Goal: Task Accomplishment & Management: Use online tool/utility

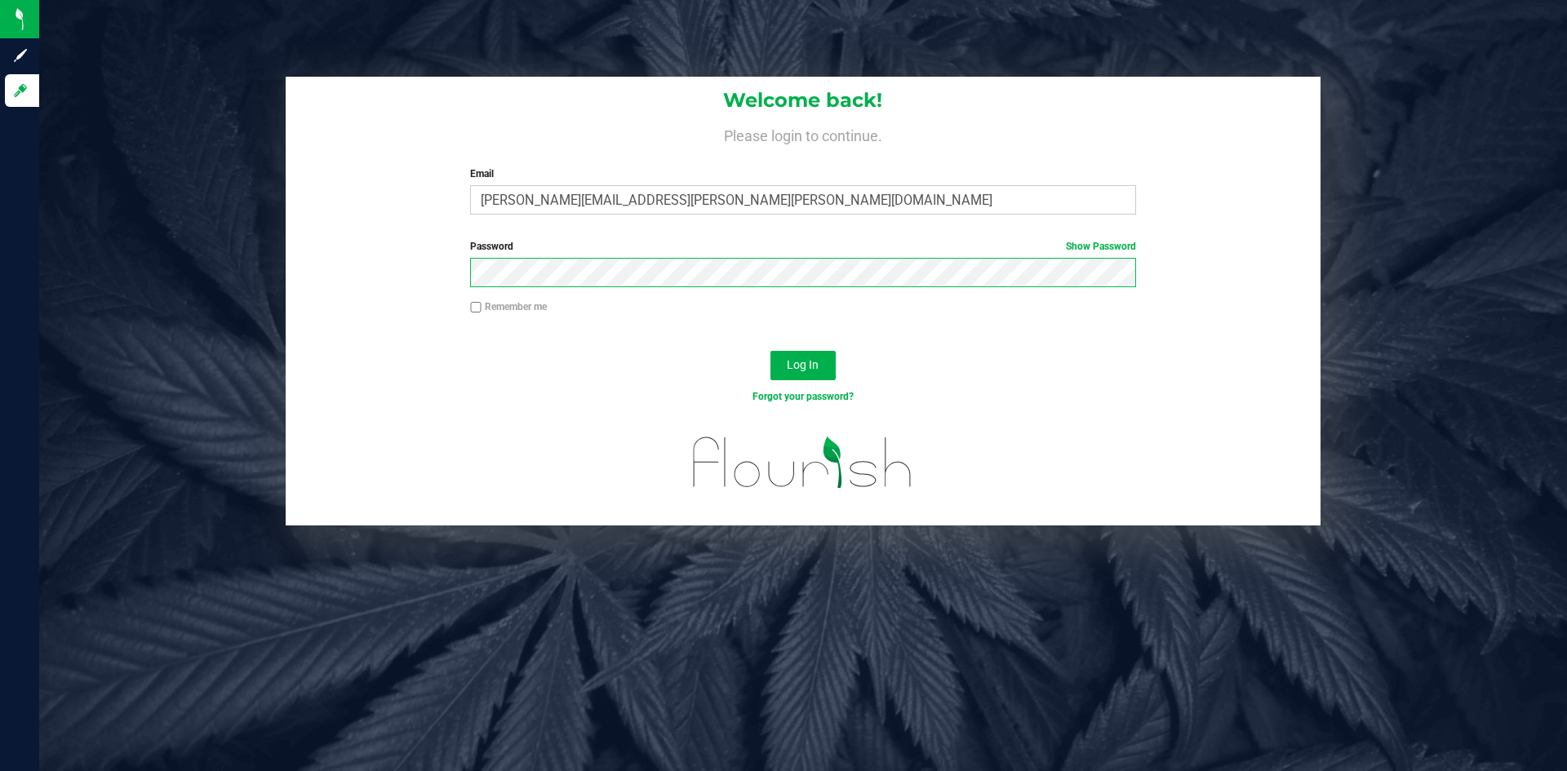
click at [345, 243] on div "Password Show Password" at bounding box center [803, 269] width 1035 height 60
click at [810, 366] on span "Log In" at bounding box center [803, 364] width 32 height 13
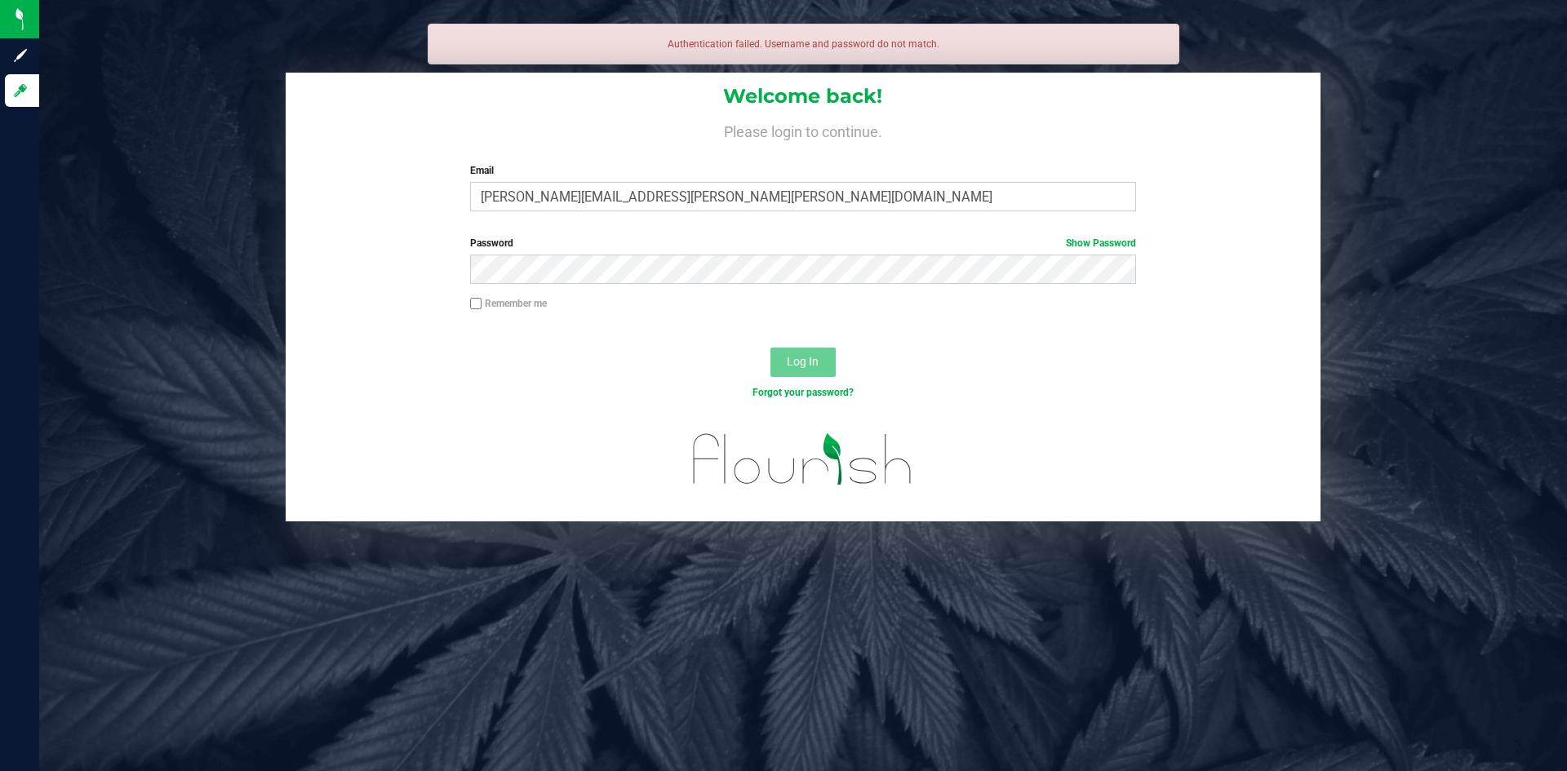
click at [681, 257] on div "Password Show Password" at bounding box center [803, 260] width 690 height 48
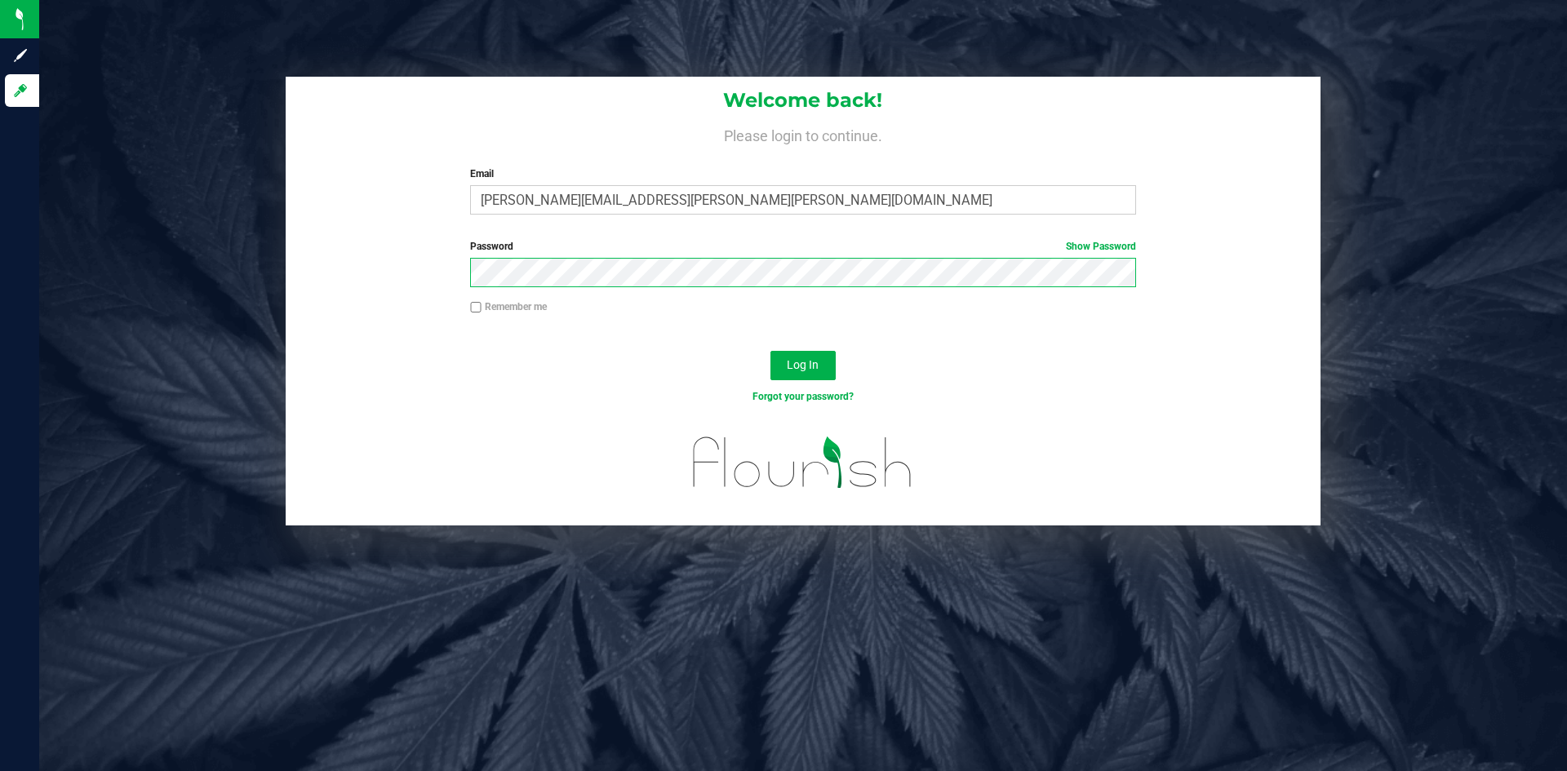
click at [770, 351] on button "Log In" at bounding box center [802, 365] width 65 height 29
click at [618, 197] on input "[PERSON_NAME][EMAIL_ADDRESS][PERSON_NAME][PERSON_NAME][DOMAIN_NAME]" at bounding box center [802, 199] width 665 height 29
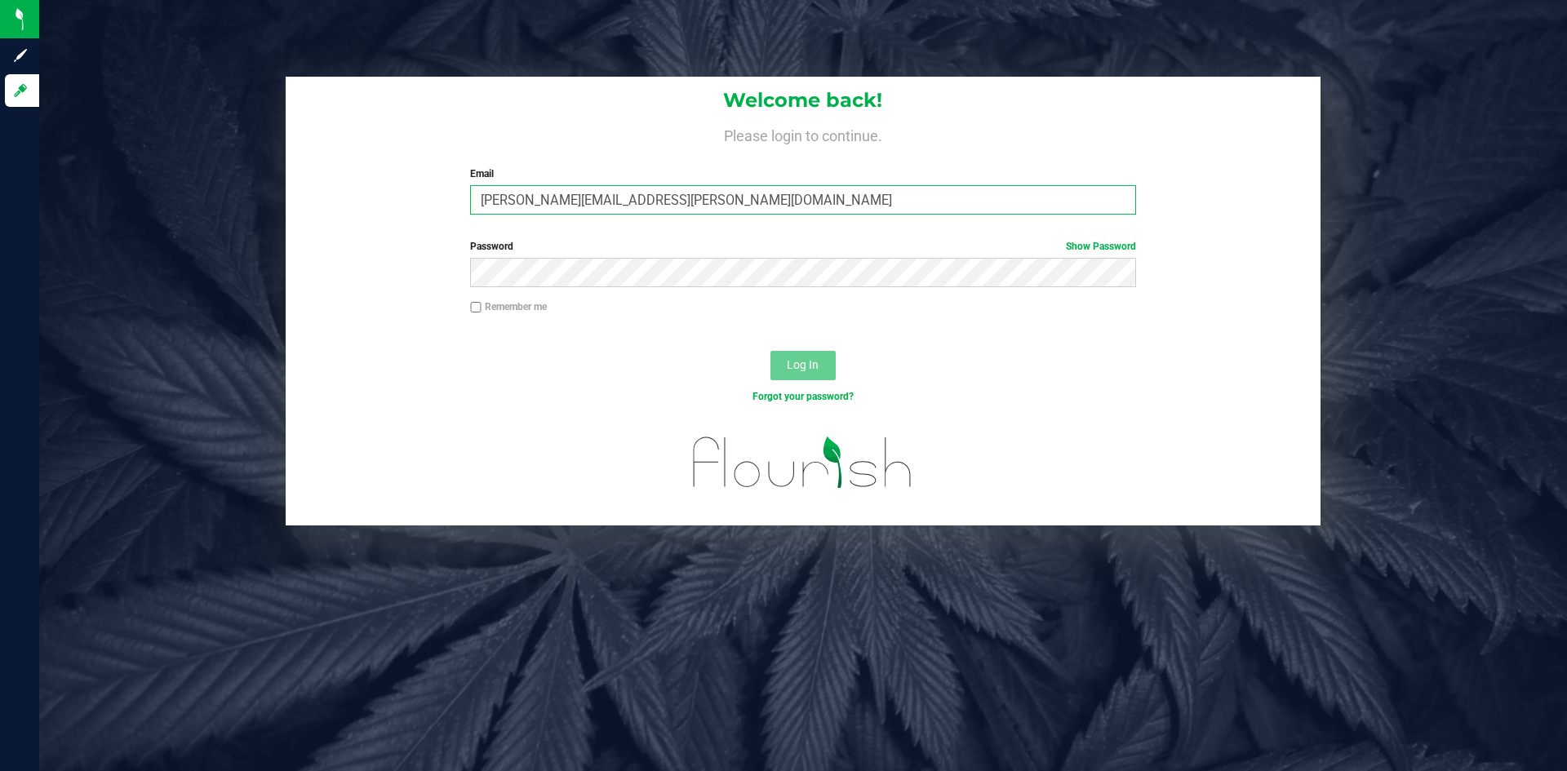
type input "[PERSON_NAME][EMAIL_ADDRESS][PERSON_NAME][DOMAIN_NAME]"
click at [770, 351] on button "Log In" at bounding box center [802, 365] width 65 height 29
